Goal: Contribute content: Contribute content

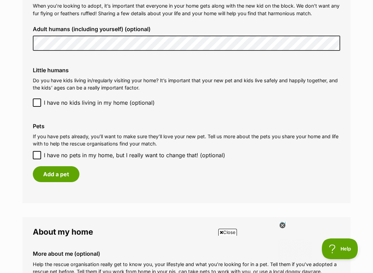
scroll to position [535, 0]
click at [51, 170] on button "Add a pet" at bounding box center [56, 174] width 47 height 16
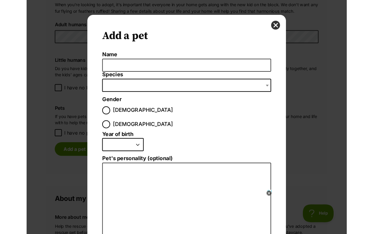
scroll to position [0, 0]
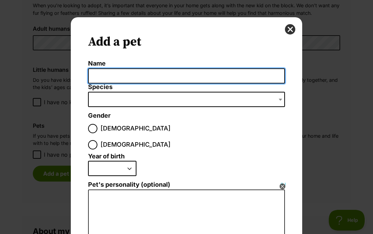
click at [97, 75] on input "Name" at bounding box center [186, 76] width 197 height 16
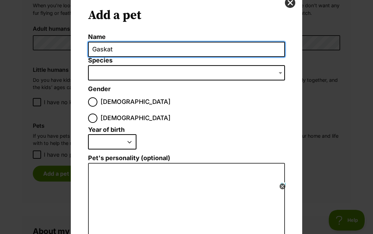
scroll to position [33, 0]
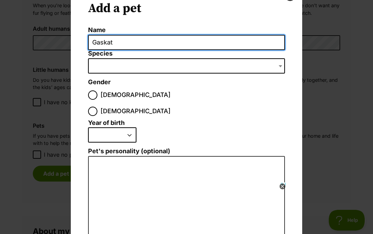
type input "Gaskat"
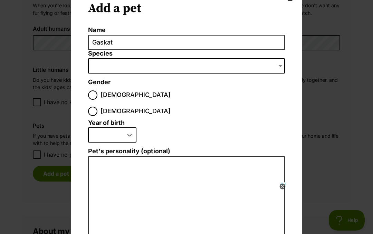
click at [99, 60] on span "Dialog Window - Close (Press escape to close)" at bounding box center [186, 65] width 197 height 15
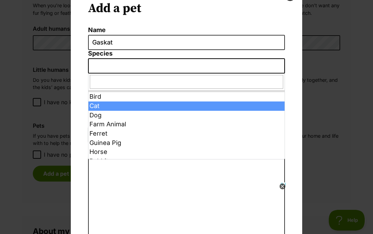
select select "2"
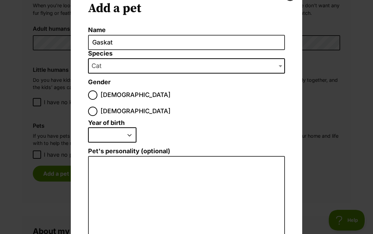
scroll to position [0, 0]
click at [90, 95] on input "Male" at bounding box center [92, 94] width 9 height 9
radio input "true"
click at [129, 127] on select "2025 2024 2023 2022 2021 2020 2019 2018 2017 2016 2015 2014 2013 2012 2011 2010…" at bounding box center [112, 134] width 48 height 15
select select "2017"
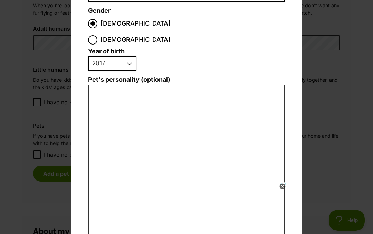
scroll to position [103, 0]
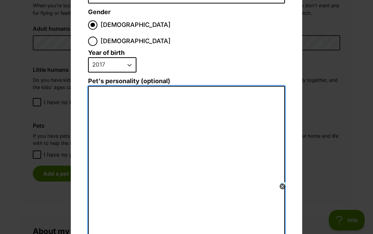
click at [101, 93] on textarea "Pet's personality (optional)" at bounding box center [186, 161] width 197 height 151
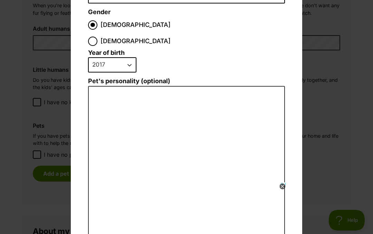
click at [280, 185] on icon at bounding box center [282, 187] width 6 height 6
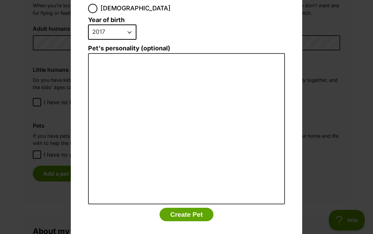
scroll to position [134, 0]
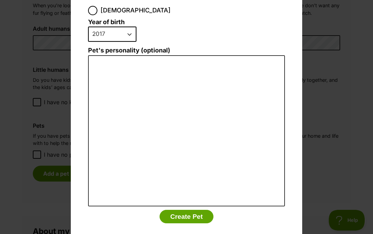
click at [174, 210] on button "Create Pet" at bounding box center [186, 217] width 54 height 14
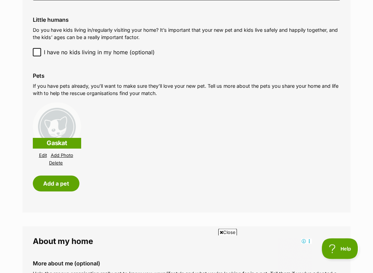
scroll to position [585, 0]
click at [66, 152] on link "Add Photo" at bounding box center [62, 154] width 22 height 5
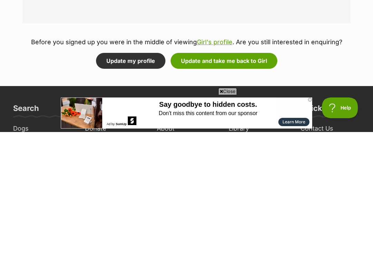
scroll to position [832, 0]
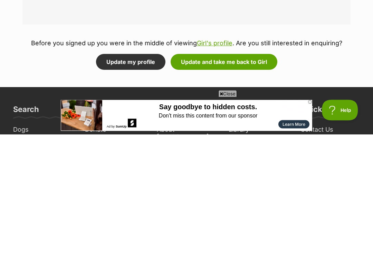
click at [208, 192] on button "Update and take me back to Girl" at bounding box center [223, 200] width 107 height 16
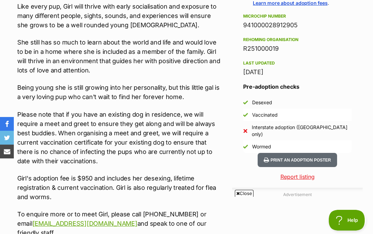
scroll to position [548, 0]
